Goal: Obtain resource: Obtain resource

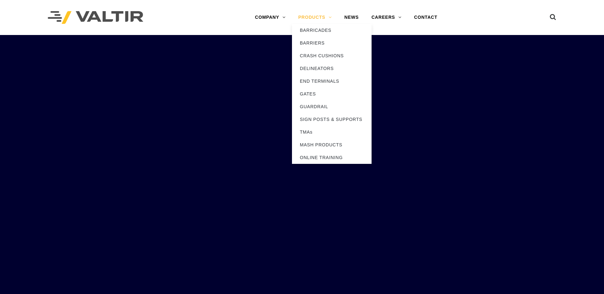
click at [314, 17] on link "PRODUCTS" at bounding box center [315, 17] width 46 height 13
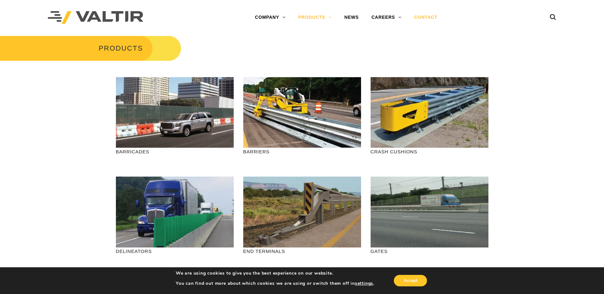
click at [432, 17] on link "CONTACT" at bounding box center [426, 17] width 36 height 13
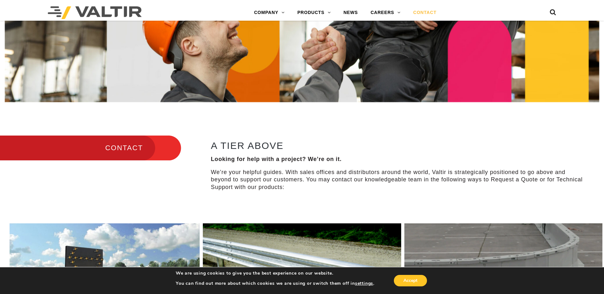
scroll to position [159, 0]
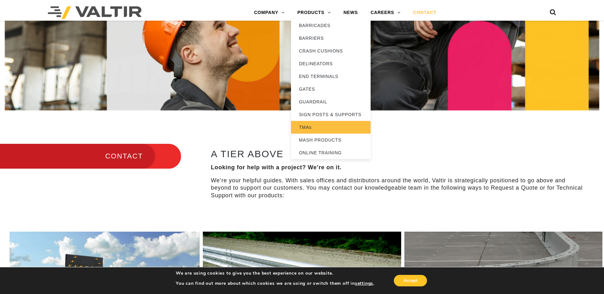
click at [306, 128] on link "TMAs" at bounding box center [331, 127] width 80 height 13
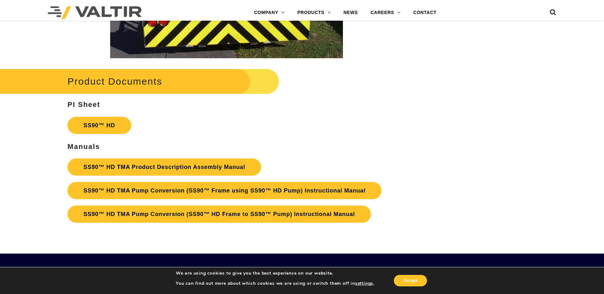
scroll to position [1115, 0]
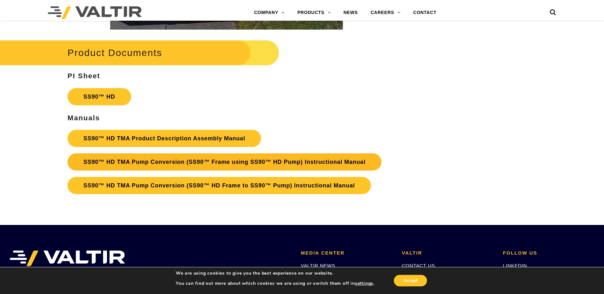
click at [143, 162] on link "SS90™ HD TMA Pump Conversion (SS90™ Frame using SS90™ HD Pump) Instructional Ma…" at bounding box center [225, 162] width 314 height 17
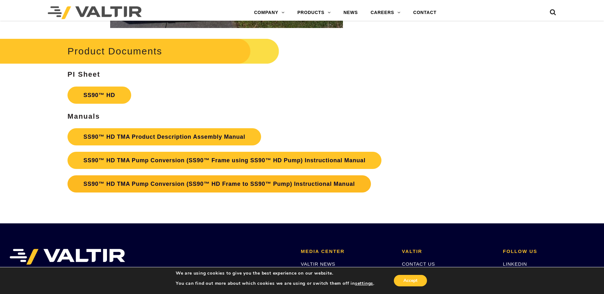
scroll to position [1109, 0]
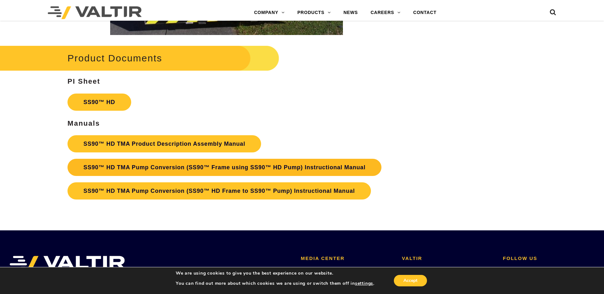
click at [223, 167] on link "SS90™ HD TMA Pump Conversion (SS90™ Frame using SS90™ HD Pump) Instructional Ma…" at bounding box center [225, 167] width 314 height 17
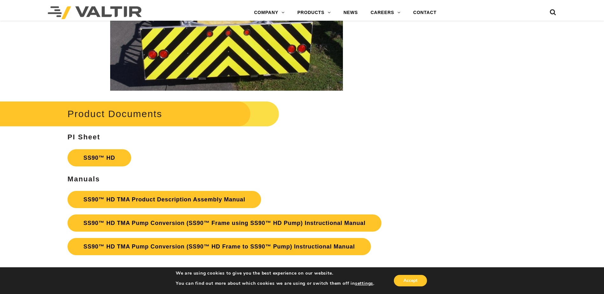
scroll to position [1083, 0]
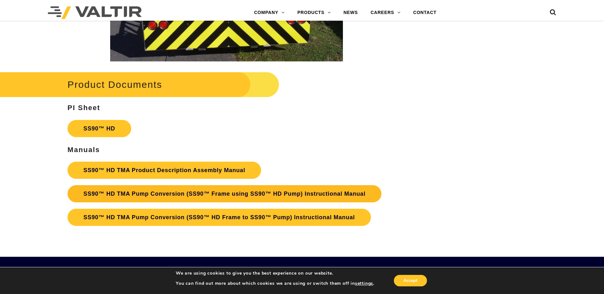
click at [230, 197] on link "SS90™ HD TMA Pump Conversion (SS90™ Frame using SS90™ HD Pump) Instructional Ma…" at bounding box center [225, 193] width 314 height 17
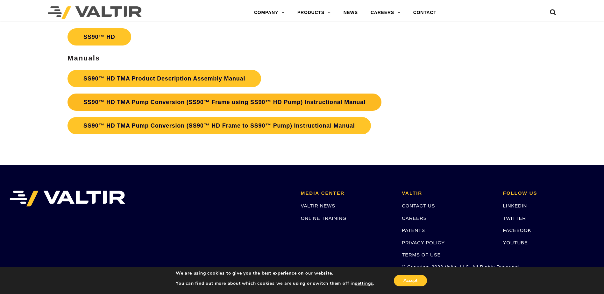
scroll to position [1179, 0]
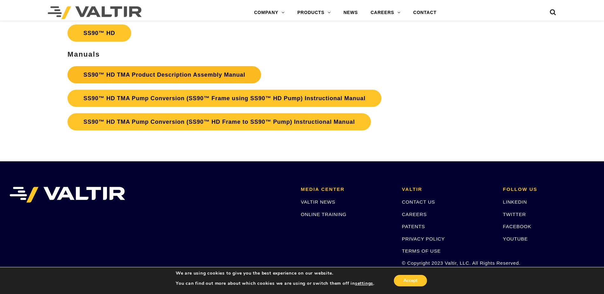
click at [155, 72] on link "SS90™ HD TMA Product Description Assembly Manual" at bounding box center [165, 74] width 194 height 17
